Goal: Navigation & Orientation: Find specific page/section

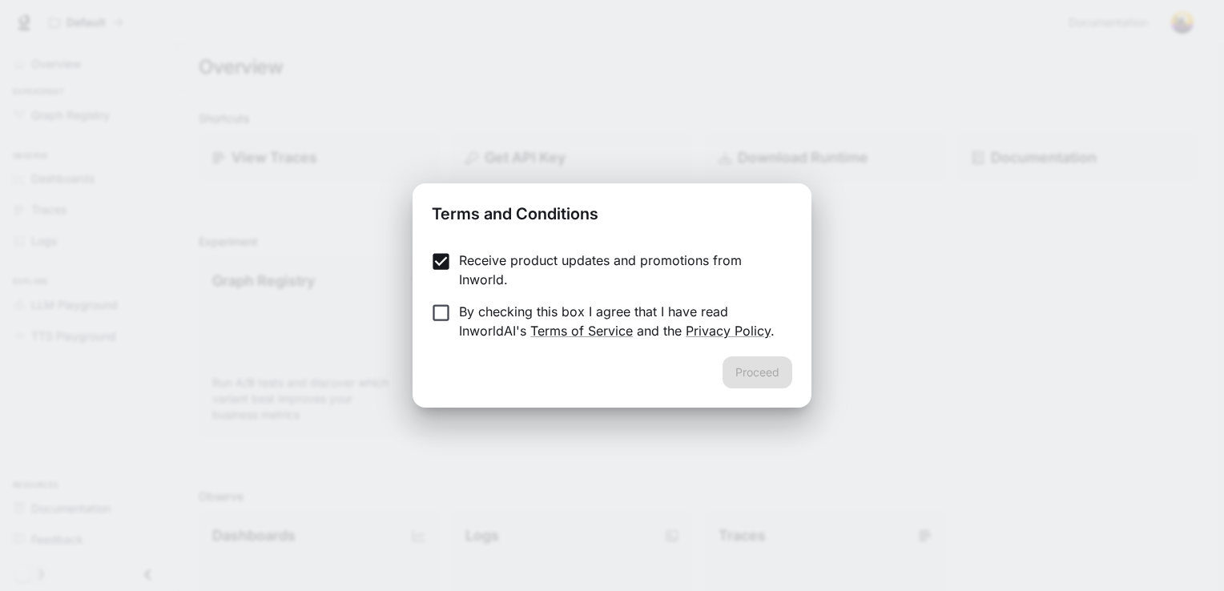
click at [437, 324] on label "By checking this box I agree that I have read InworldAI's Terms of Service and …" at bounding box center [601, 321] width 356 height 38
click at [773, 372] on button "Proceed" at bounding box center [758, 372] width 70 height 32
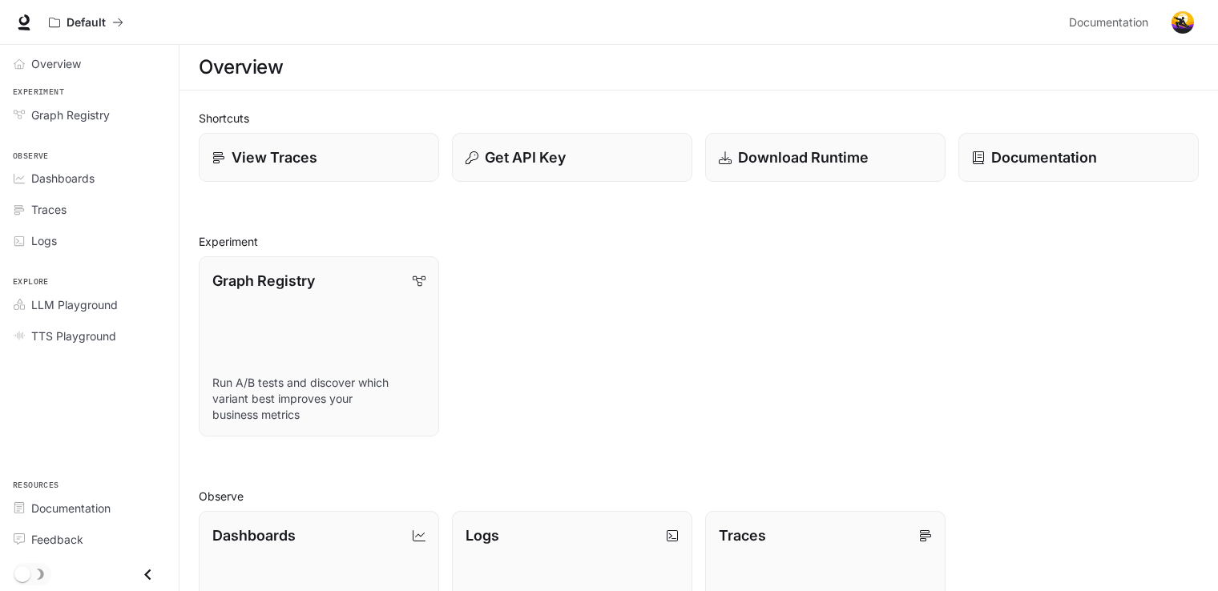
click at [441, 75] on div "Overview" at bounding box center [699, 67] width 1000 height 32
click at [320, 248] on div "Graph Registry Run A/B tests and discover which variant best improves your busi…" at bounding box center [312, 340] width 253 height 193
click at [385, 141] on link "View Traces" at bounding box center [319, 158] width 243 height 50
click at [280, 271] on p "Graph Registry" at bounding box center [262, 280] width 103 height 22
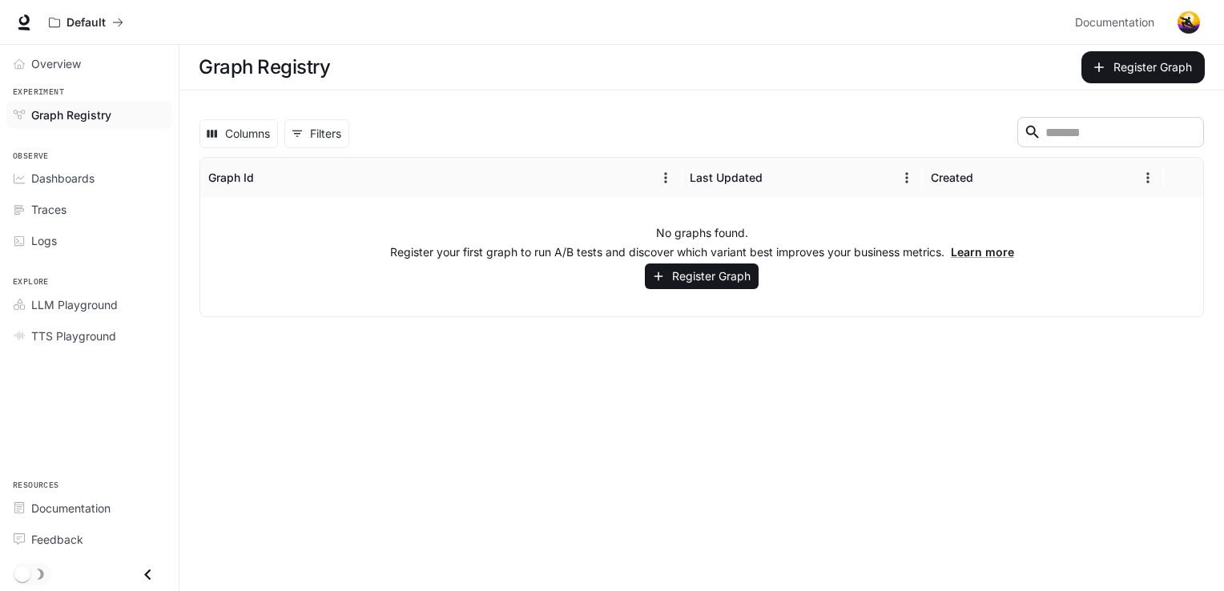
click at [564, 153] on div "Columns 0 Filters ​ Graph Id Last Updated Created No graphs found. Register you…" at bounding box center [702, 214] width 1006 height 208
click at [551, 72] on div "Graph Registry" at bounding box center [449, 67] width 500 height 32
click at [667, 72] on div "Graph Registry" at bounding box center [449, 67] width 500 height 32
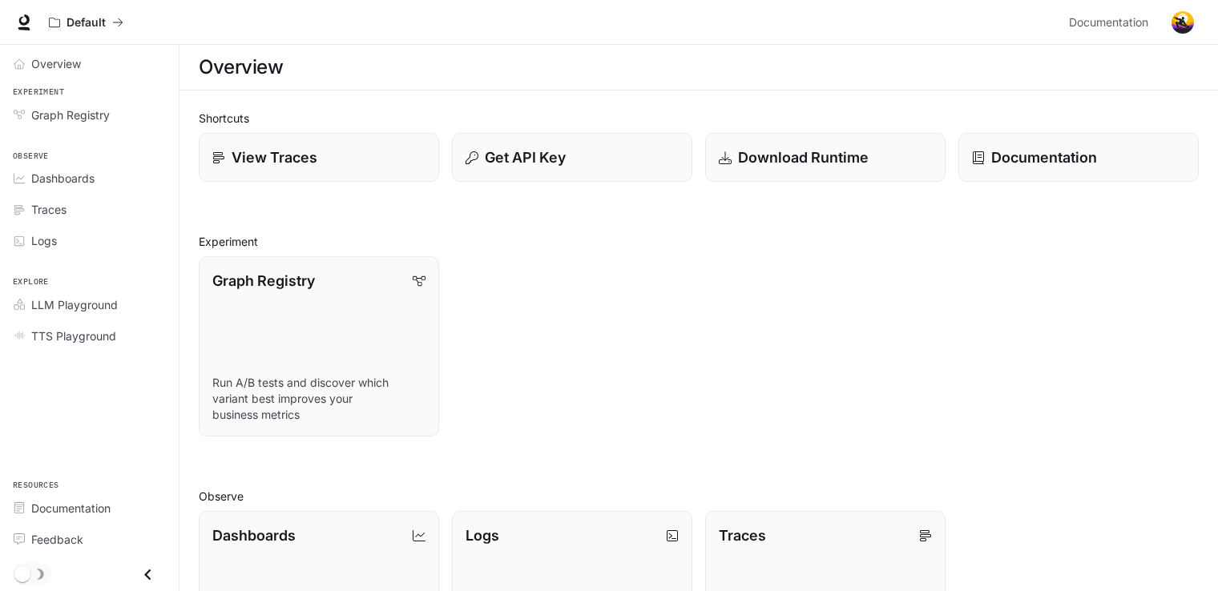
click at [1188, 30] on img "button" at bounding box center [1182, 22] width 22 height 22
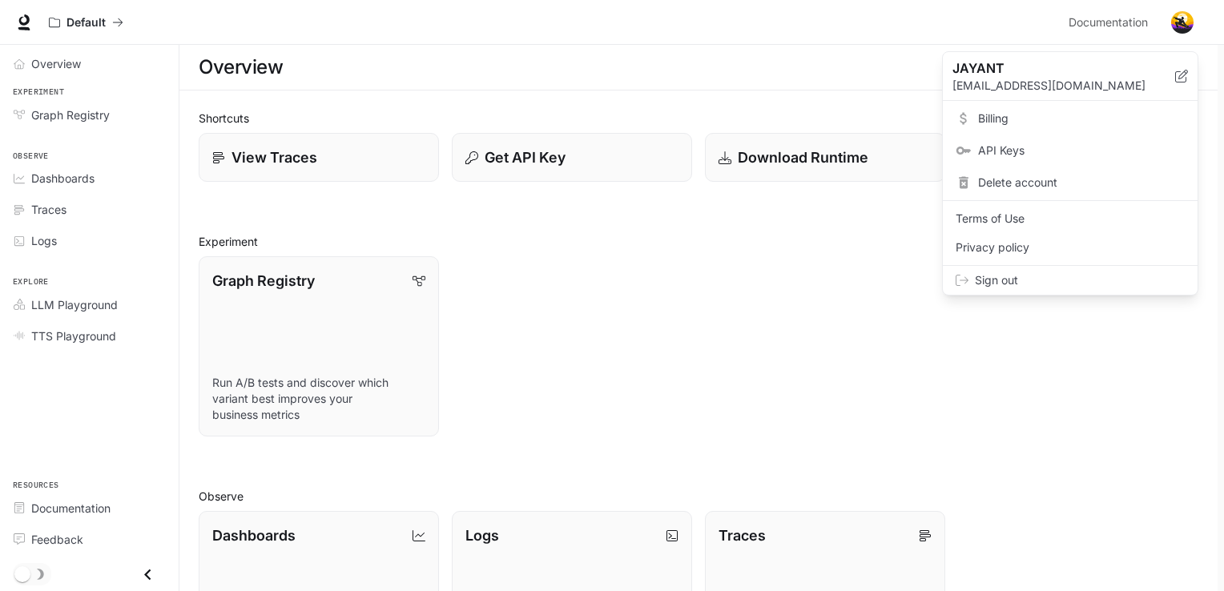
click at [1033, 278] on span "Sign out" at bounding box center [1080, 280] width 210 height 16
